Goal: Transaction & Acquisition: Book appointment/travel/reservation

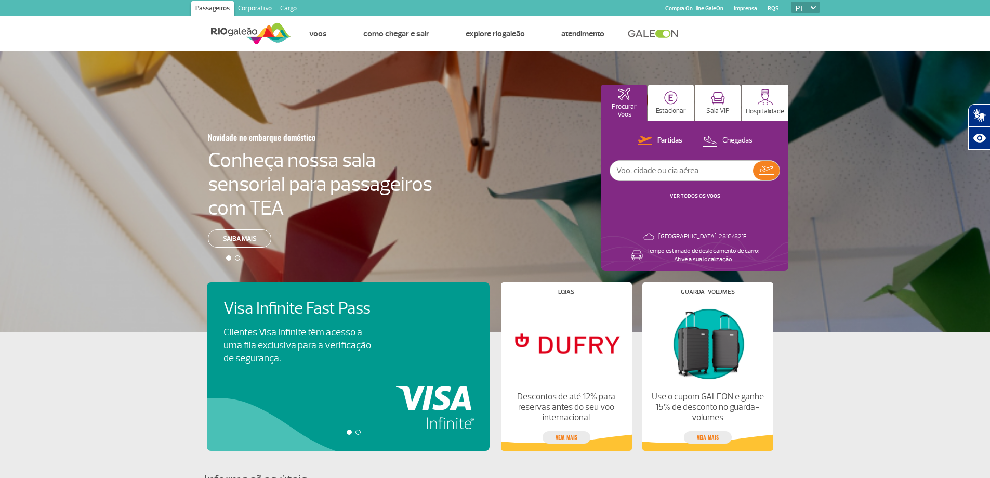
scroll to position [52, 0]
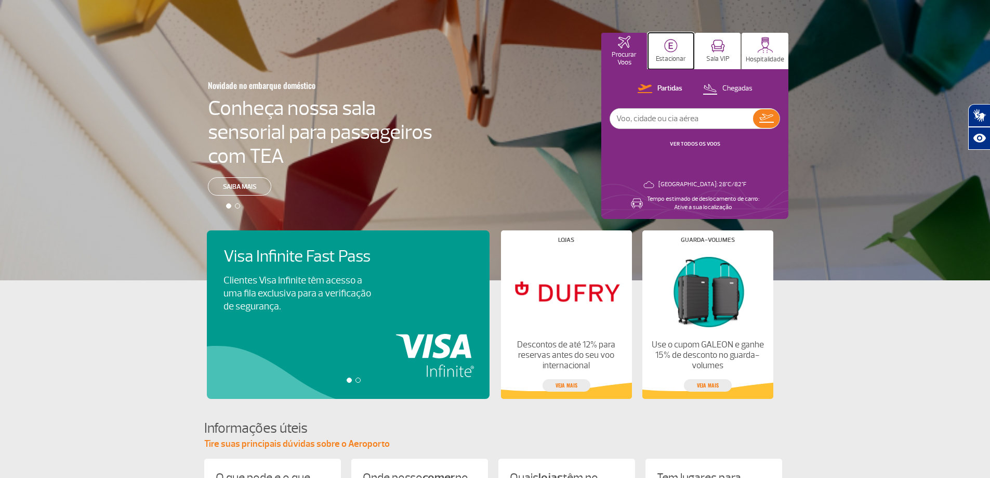
click at [663, 48] on button "Estacionar" at bounding box center [671, 51] width 46 height 36
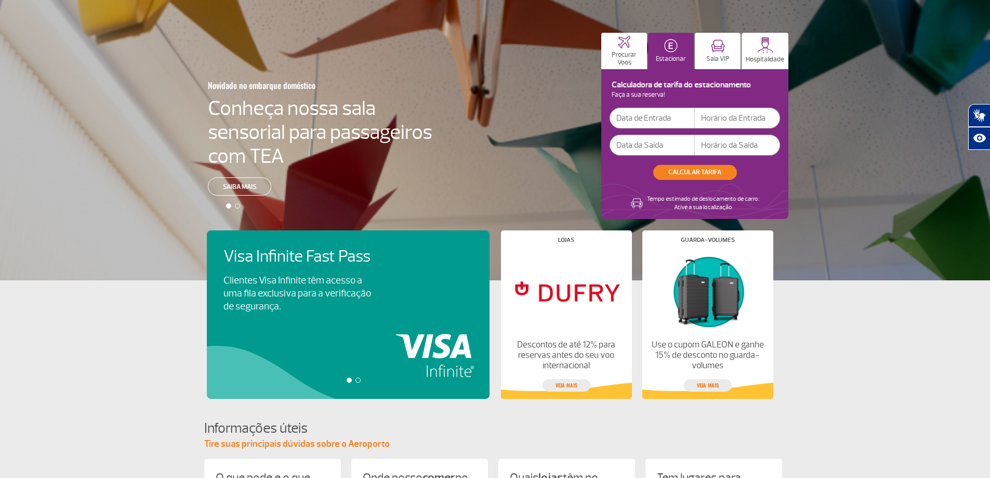
click at [661, 117] on input "text" at bounding box center [652, 118] width 85 height 21
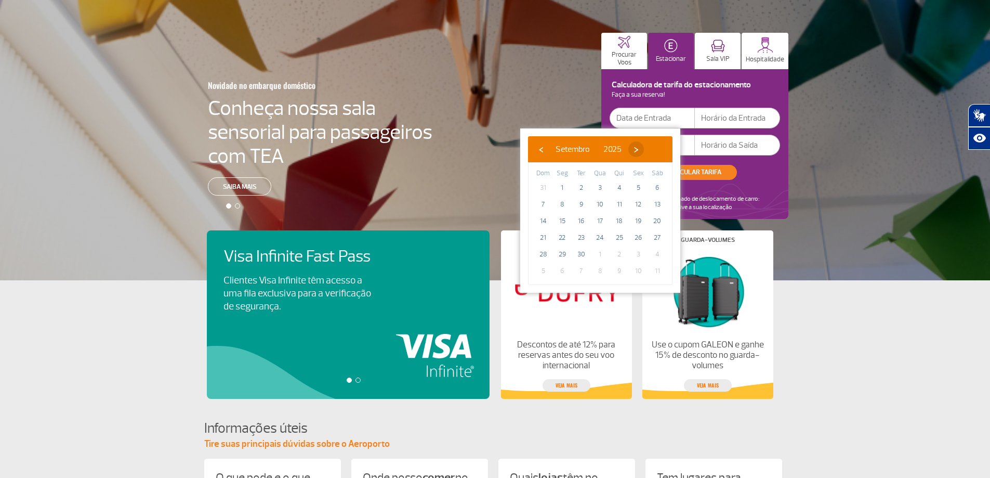
click at [644, 150] on span "›" at bounding box center [636, 149] width 16 height 16
click at [638, 150] on span "›" at bounding box center [630, 149] width 16 height 16
click at [646, 150] on span "›" at bounding box center [638, 149] width 16 height 16
click at [634, 150] on span "›" at bounding box center [626, 149] width 16 height 16
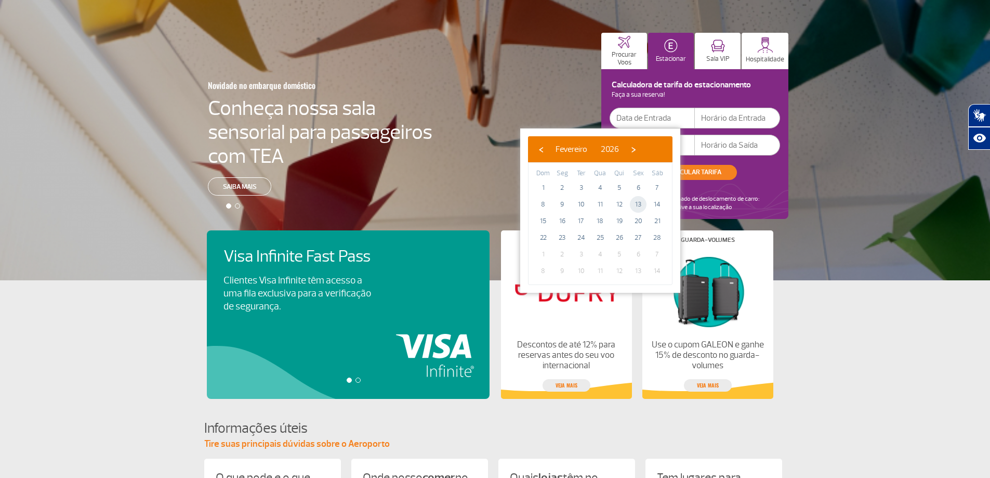
click at [641, 202] on span "13" at bounding box center [638, 204] width 17 height 17
type input "[DATE]"
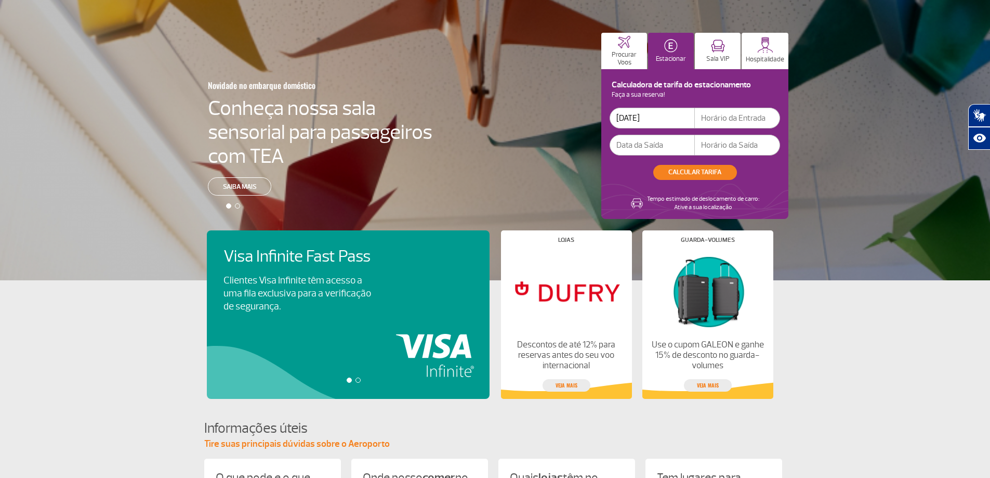
click at [710, 119] on input "text" at bounding box center [737, 118] width 85 height 21
type input "19:00"
click at [667, 146] on input "text" at bounding box center [652, 145] width 85 height 21
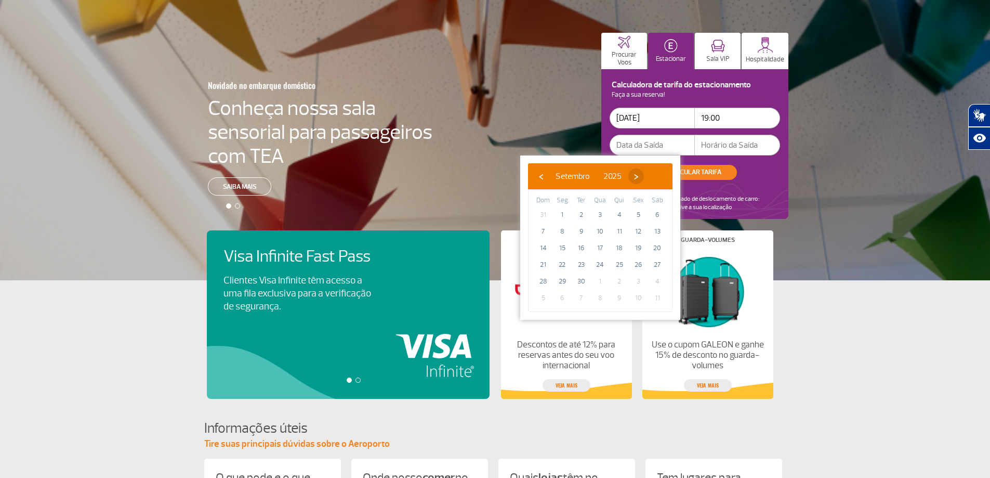
click at [644, 174] on span "›" at bounding box center [636, 176] width 16 height 16
click at [638, 174] on span "›" at bounding box center [630, 176] width 16 height 16
click at [646, 174] on span "›" at bounding box center [638, 176] width 16 height 16
click at [634, 174] on span "›" at bounding box center [626, 176] width 16 height 16
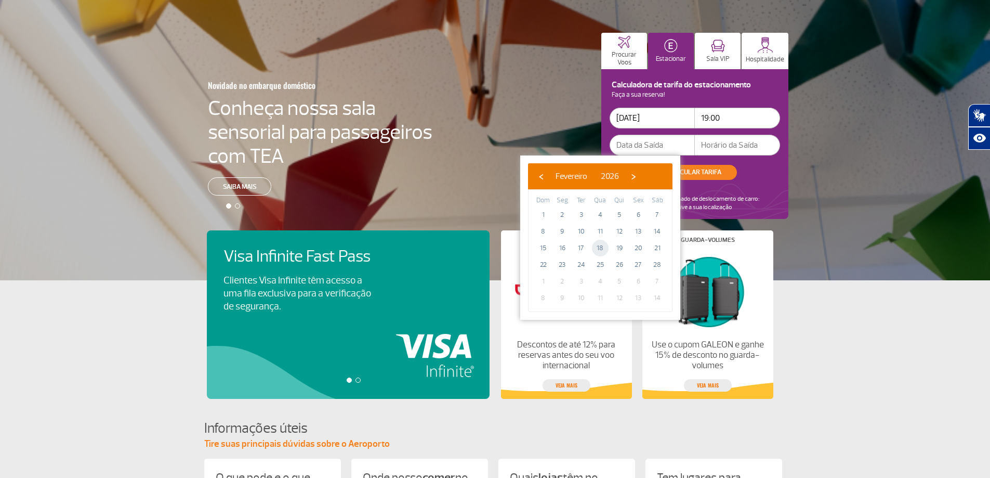
click at [600, 246] on span "18" at bounding box center [600, 248] width 17 height 17
type input "[DATE]"
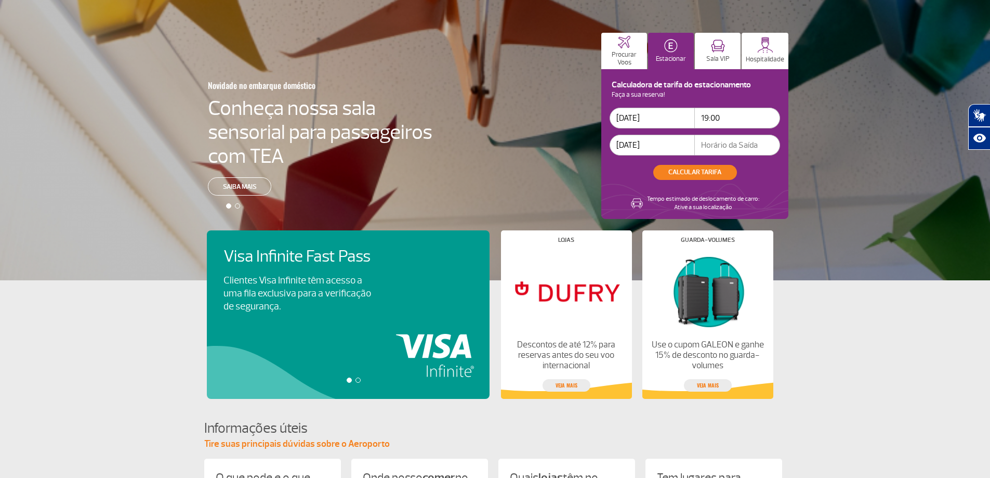
click at [719, 143] on input "text" at bounding box center [737, 145] width 85 height 21
type input "10:00"
click at [712, 172] on button "CALCULAR TARIFA" at bounding box center [695, 172] width 84 height 15
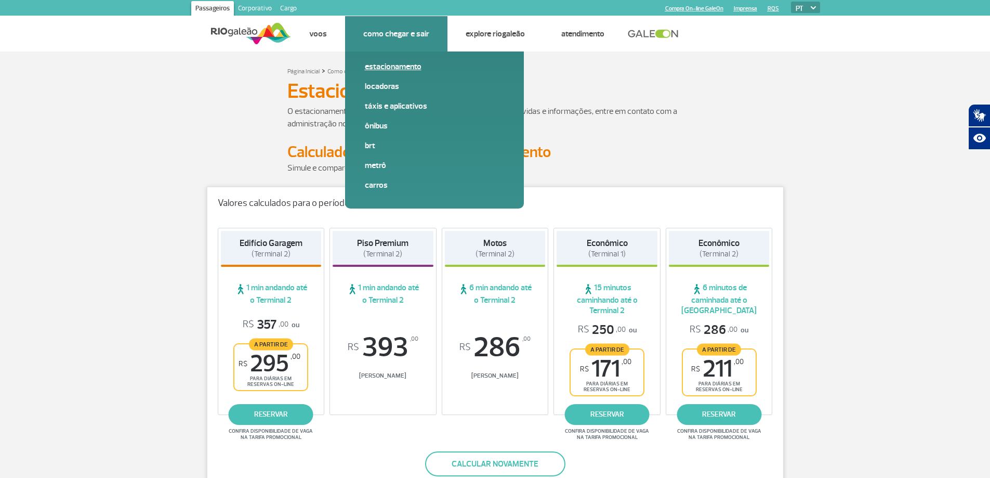
click at [386, 64] on link "Estacionamento" at bounding box center [434, 66] width 139 height 11
click at [414, 64] on link "Estacionamento" at bounding box center [434, 66] width 139 height 11
click at [405, 64] on link "Estacionamento" at bounding box center [434, 66] width 139 height 11
click at [375, 84] on link "Locadoras" at bounding box center [434, 86] width 139 height 11
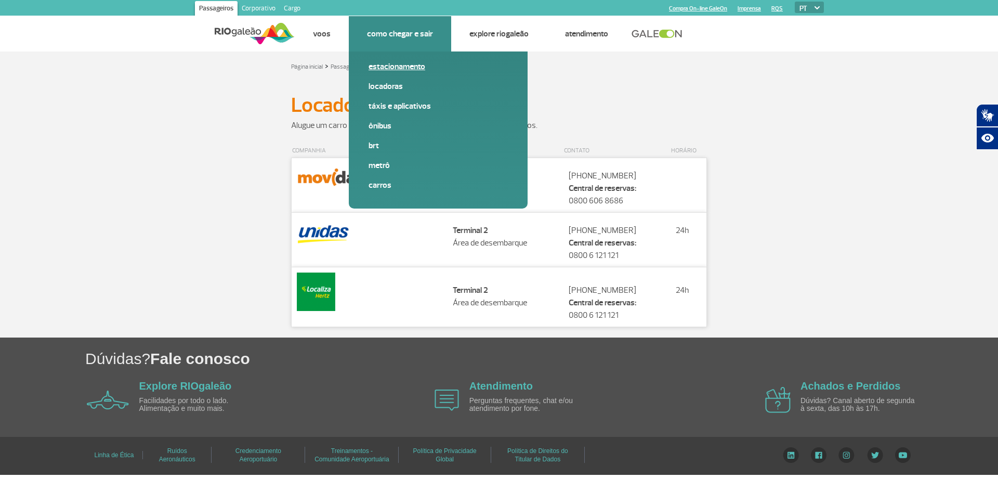
click at [383, 67] on link "Estacionamento" at bounding box center [438, 66] width 139 height 11
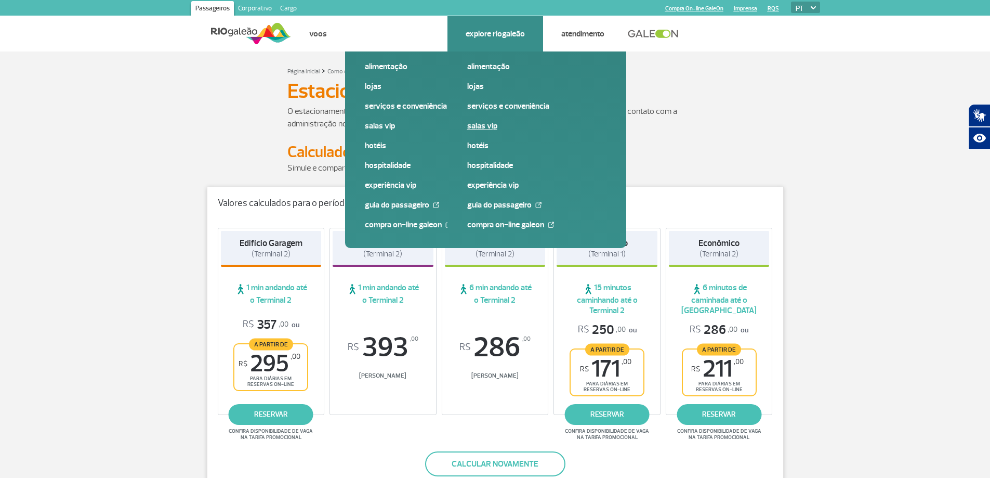
click at [479, 126] on link "Salas VIP" at bounding box center [536, 125] width 139 height 11
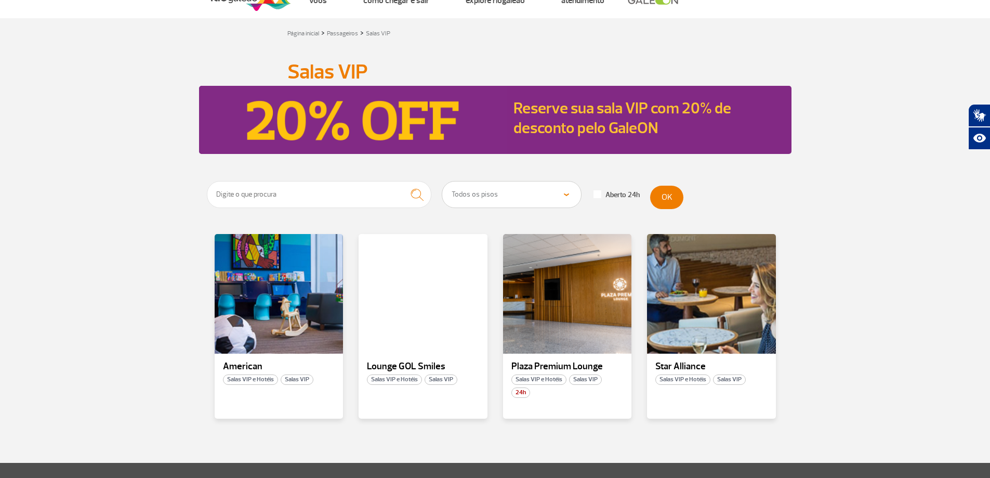
scroll to position [52, 0]
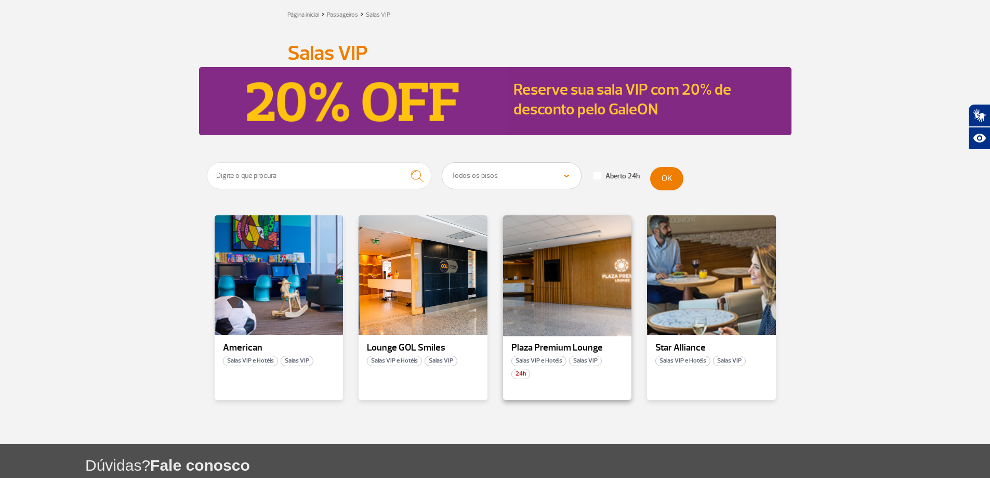
click at [551, 290] on div at bounding box center [567, 275] width 131 height 122
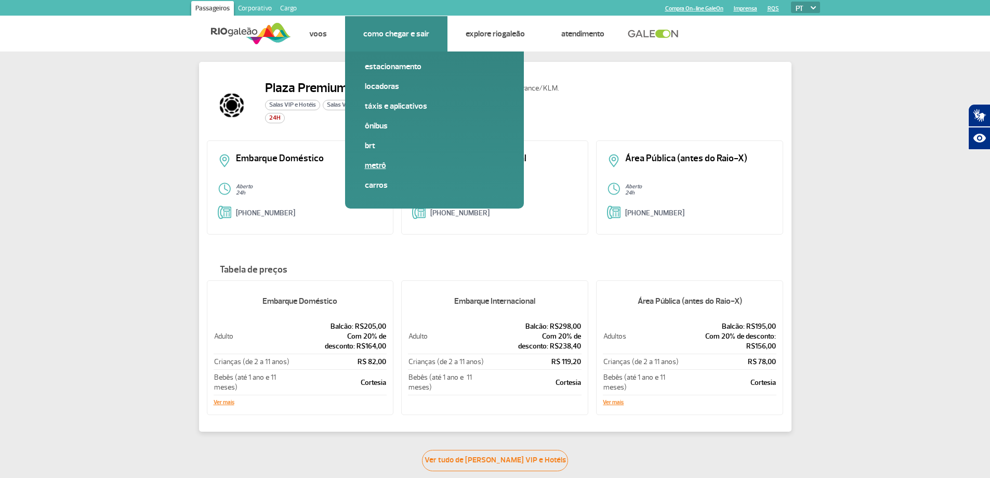
click at [374, 165] on link "Metrô" at bounding box center [434, 165] width 139 height 11
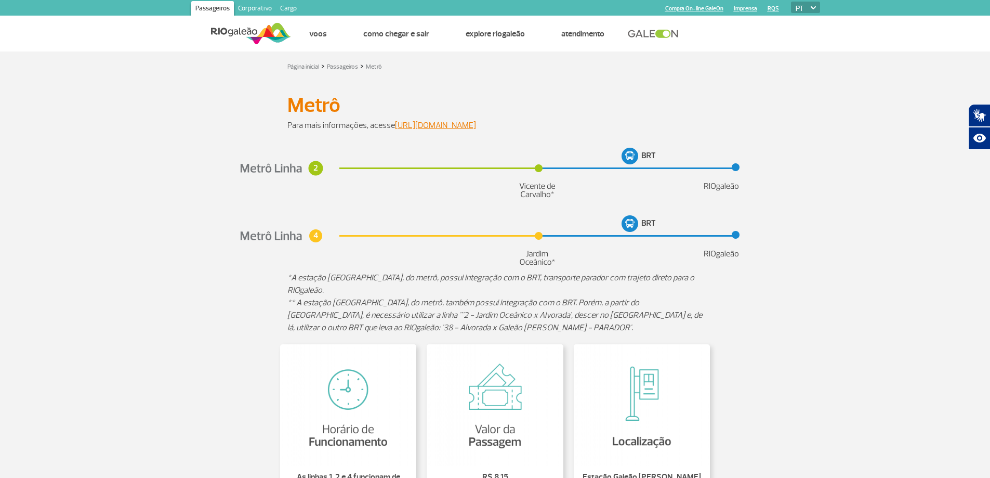
click at [235, 30] on img at bounding box center [251, 33] width 80 height 25
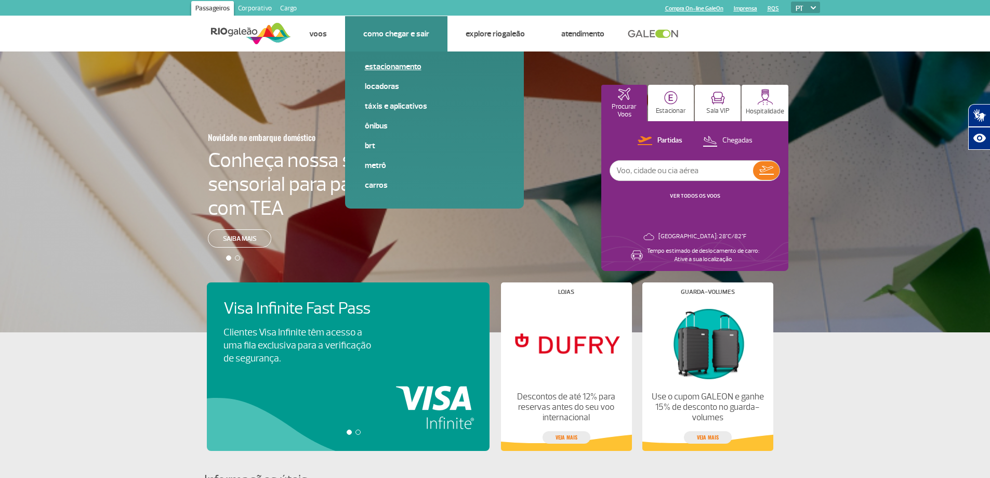
click at [395, 65] on link "Estacionamento" at bounding box center [434, 66] width 139 height 11
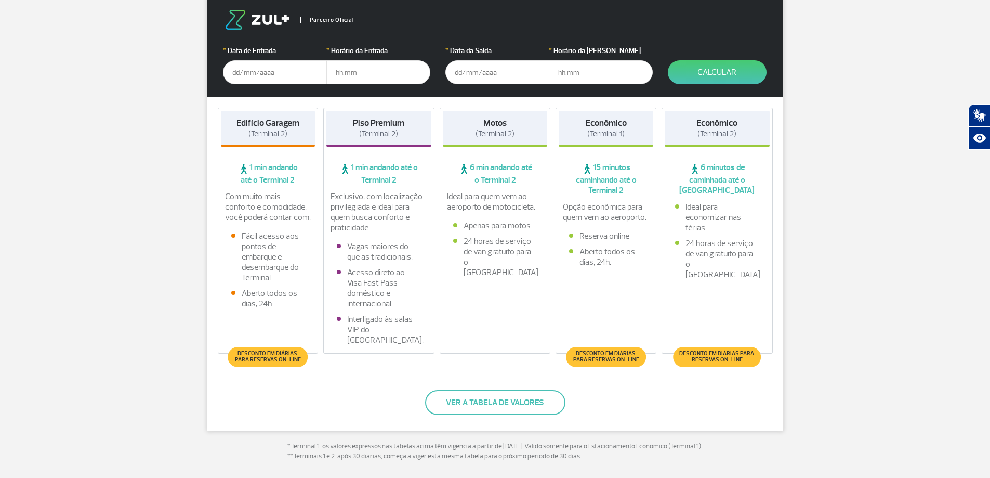
scroll to position [208, 0]
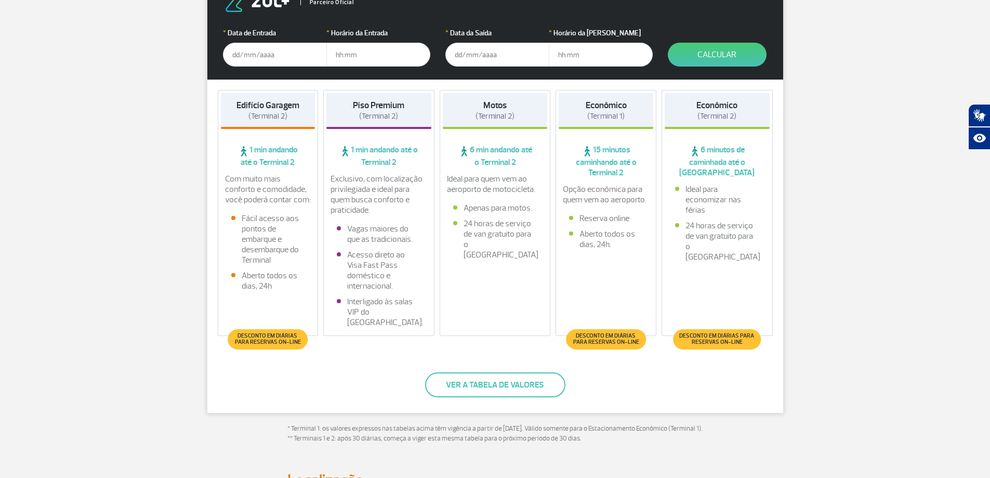
click at [258, 58] on input "text" at bounding box center [275, 55] width 104 height 24
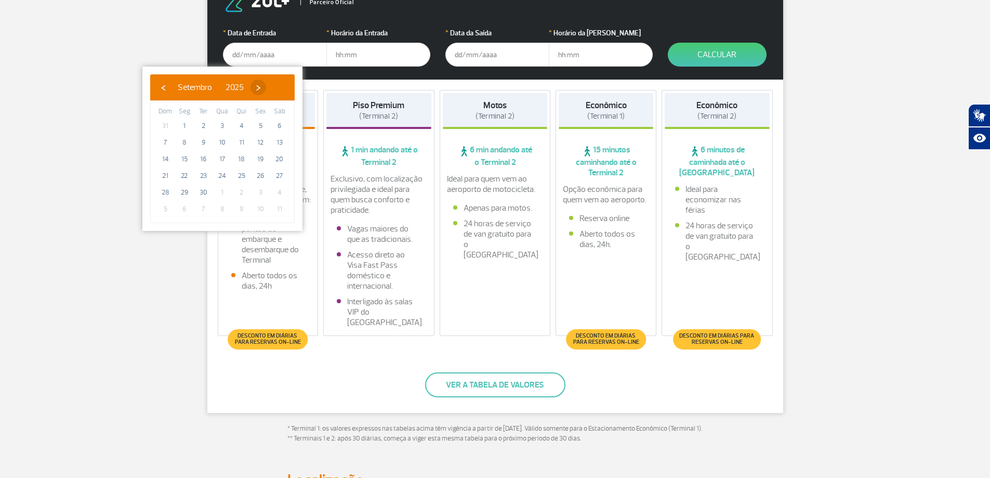
click at [266, 87] on span "›" at bounding box center [259, 88] width 16 height 16
click at [260, 87] on span "›" at bounding box center [252, 88] width 16 height 16
click at [268, 87] on span "›" at bounding box center [260, 88] width 16 height 16
click at [256, 87] on span "›" at bounding box center [248, 88] width 16 height 16
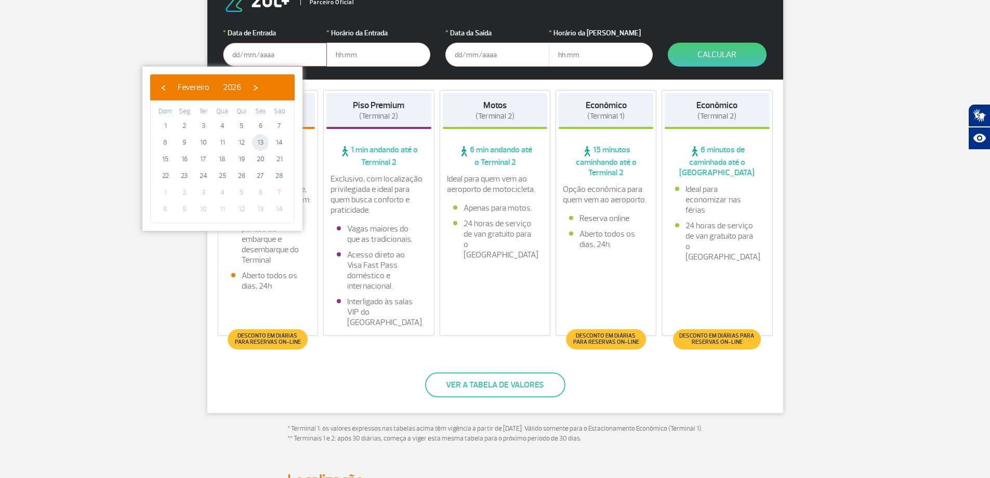
click at [260, 141] on span "13" at bounding box center [260, 142] width 17 height 17
type input "[DATE]"
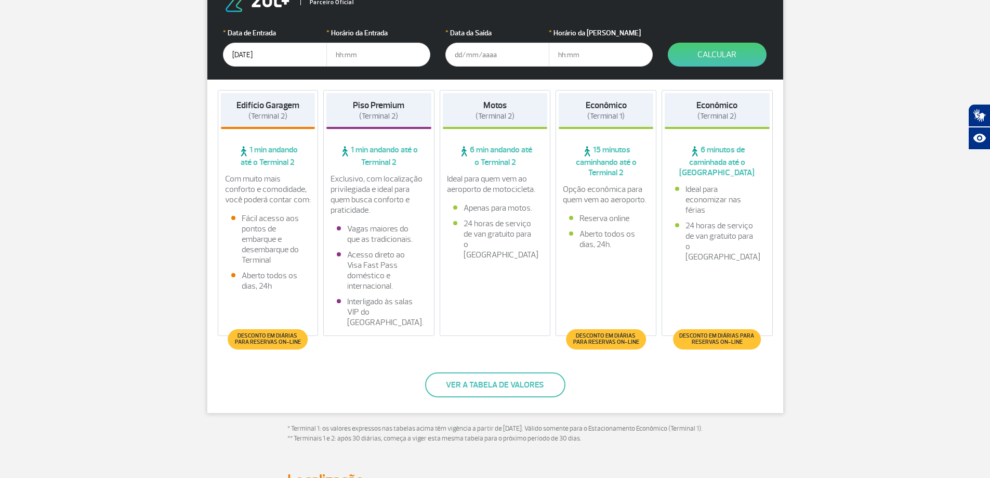
click at [360, 55] on input "text" at bounding box center [378, 55] width 104 height 24
type input "19:00"
click at [471, 51] on input "text" at bounding box center [497, 55] width 104 height 24
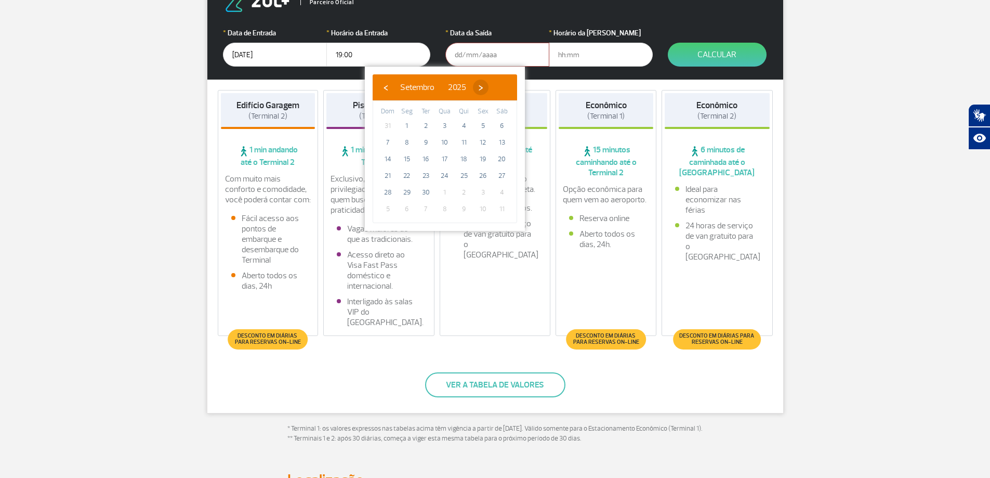
click at [489, 87] on span "›" at bounding box center [481, 88] width 16 height 16
click at [490, 87] on span "›" at bounding box center [483, 88] width 16 height 16
click at [478, 87] on span "›" at bounding box center [471, 88] width 16 height 16
click at [444, 158] on span "18" at bounding box center [445, 159] width 17 height 17
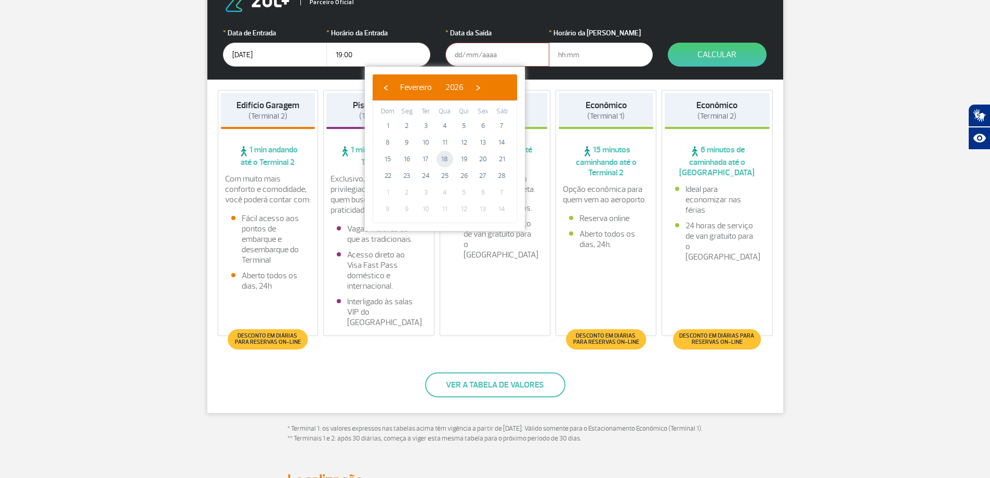
type input "[DATE]"
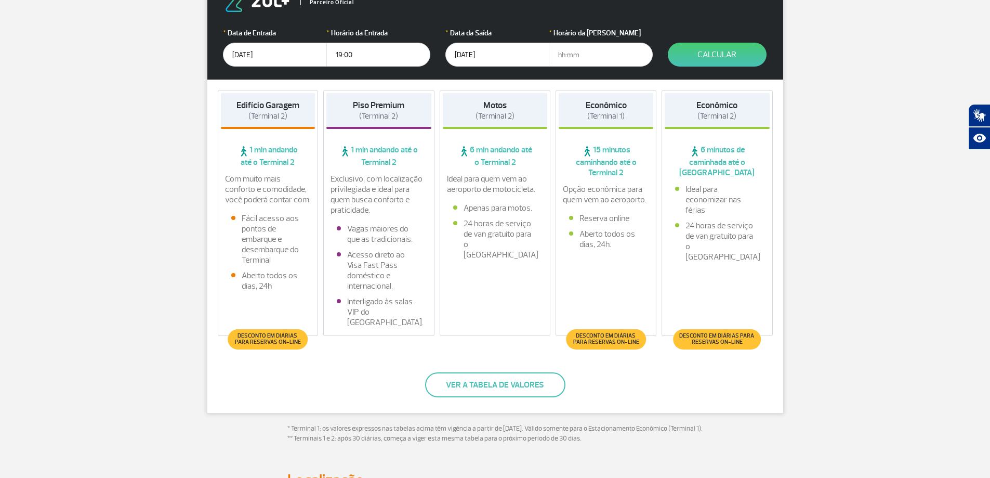
click at [577, 51] on input "text" at bounding box center [601, 55] width 104 height 24
type input "10:00"
click at [723, 57] on button "Calcular" at bounding box center [717, 55] width 99 height 24
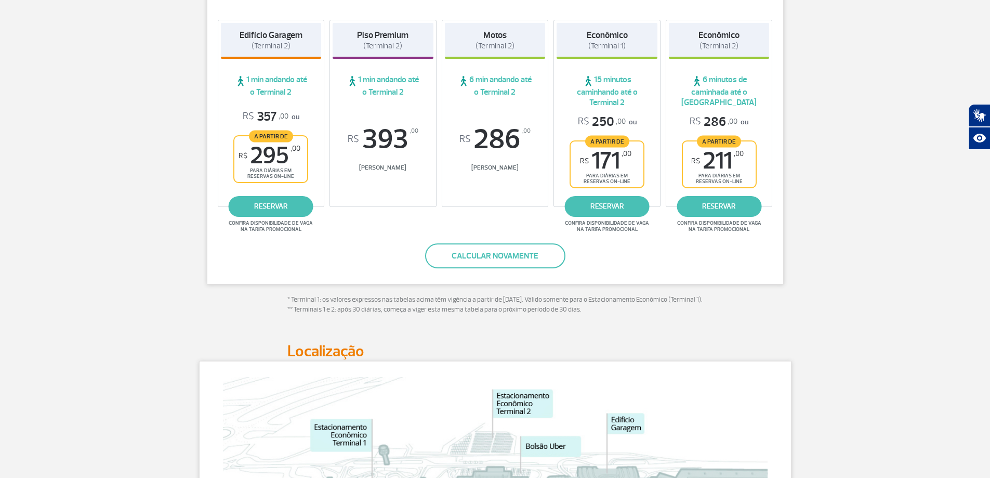
scroll to position [108, 0]
